Goal: Navigation & Orientation: Find specific page/section

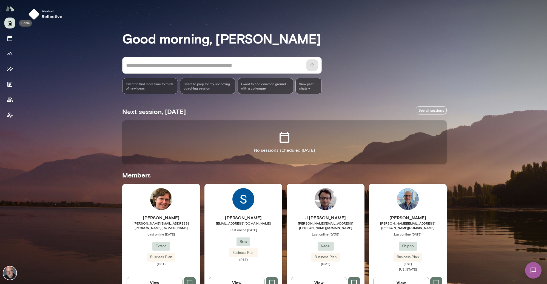
click at [13, 24] on button "Home" at bounding box center [9, 23] width 11 height 11
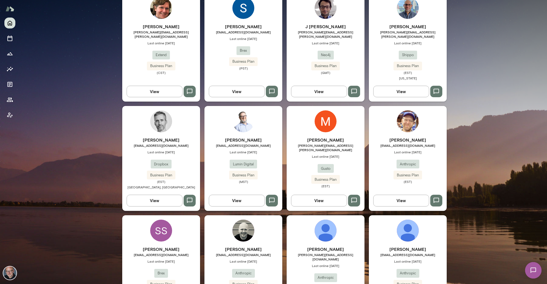
scroll to position [266, 0]
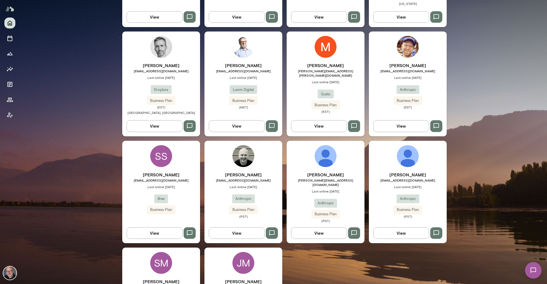
click at [325, 172] on h6 "[PERSON_NAME]" at bounding box center [326, 175] width 78 height 7
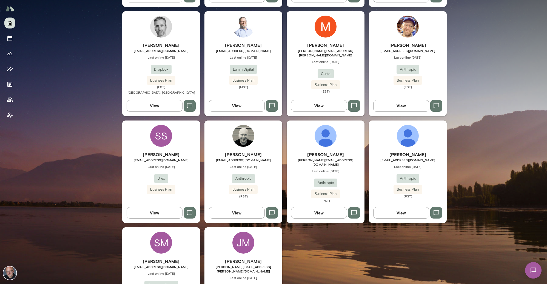
scroll to position [325, 0]
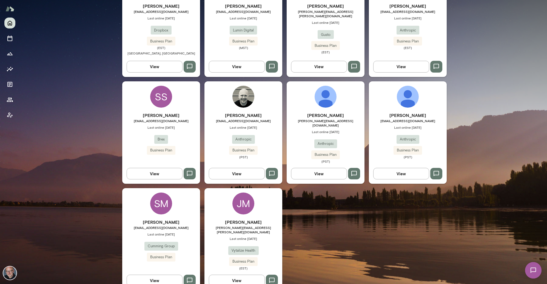
click at [221, 219] on h6 "[PERSON_NAME]" at bounding box center [244, 222] width 78 height 7
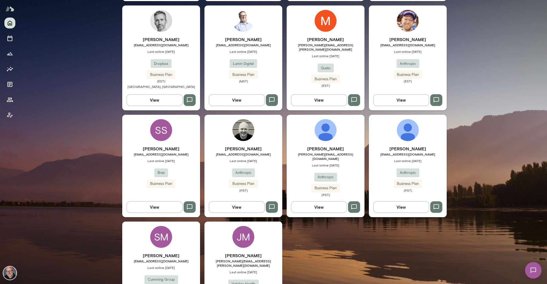
scroll to position [325, 0]
